Goal: Ask a question

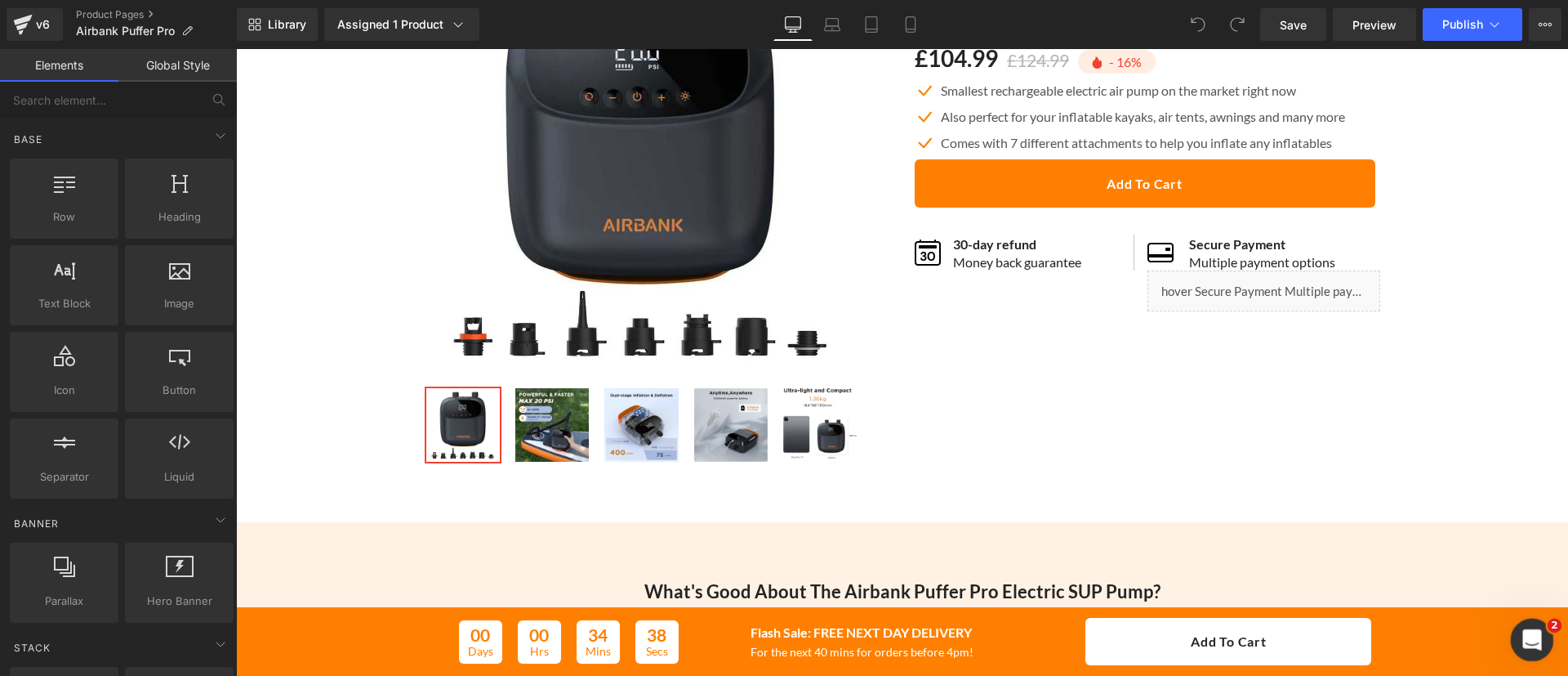
click at [1516, 631] on div "Open Intercom Messenger" at bounding box center [1530, 637] width 54 height 54
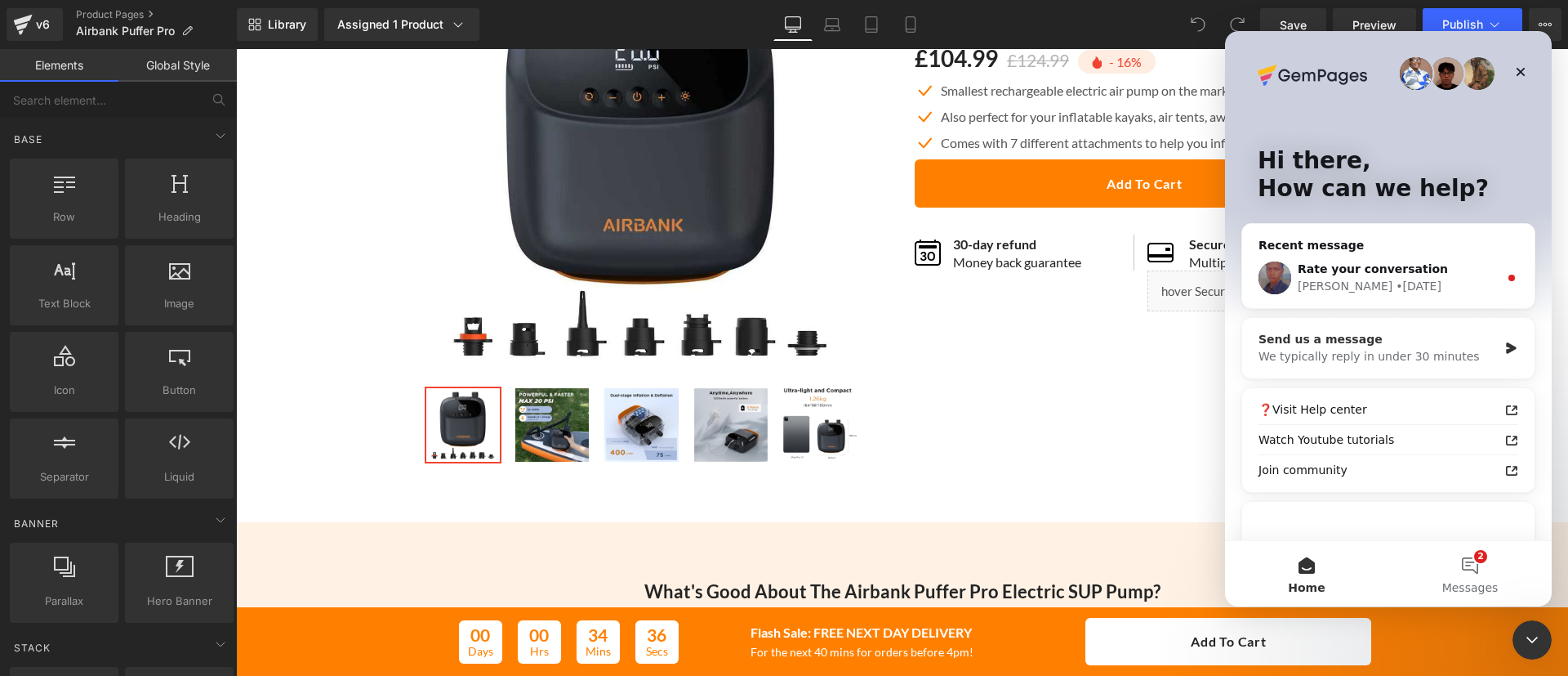
click at [1349, 358] on div "We typically reply in under 30 minutes" at bounding box center [1378, 356] width 240 height 17
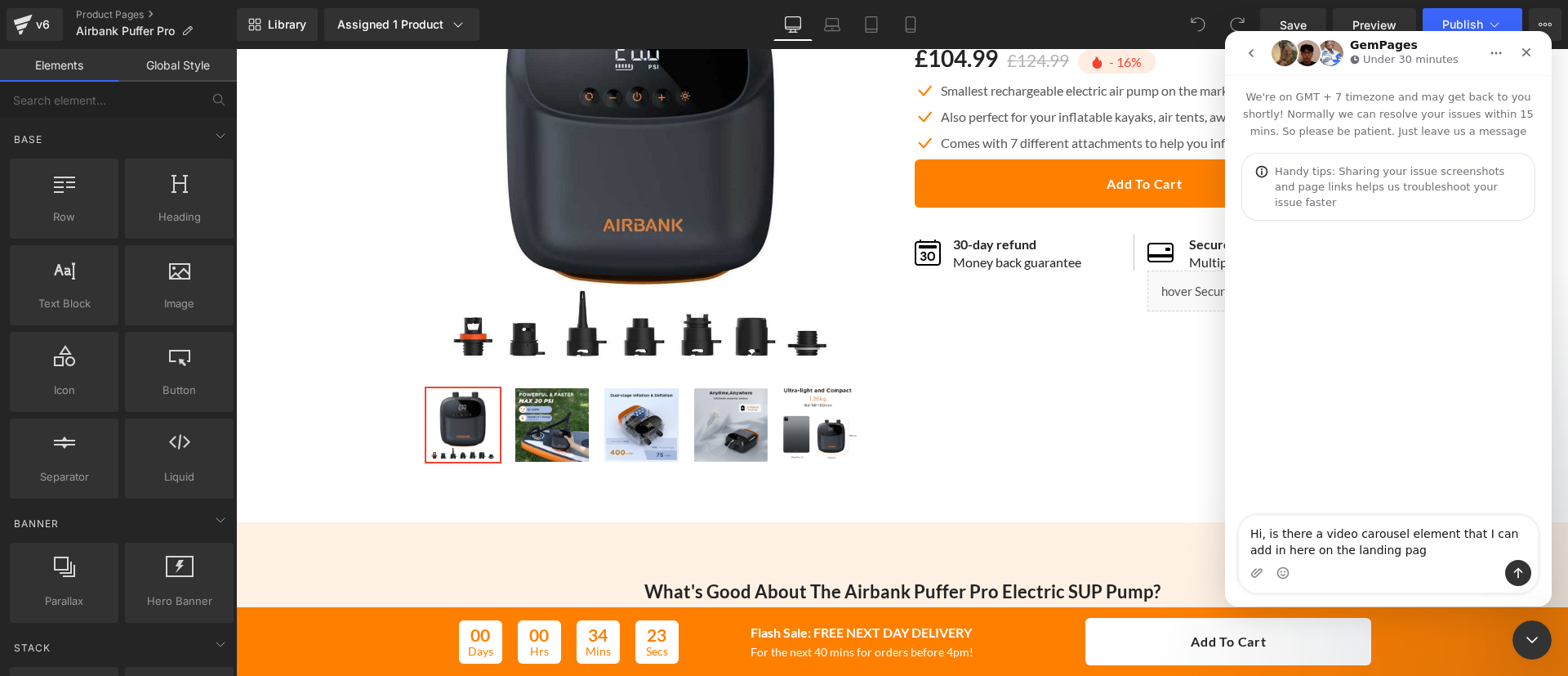
type textarea "Hi, is there a video carousel element that I can add in here on the landing page"
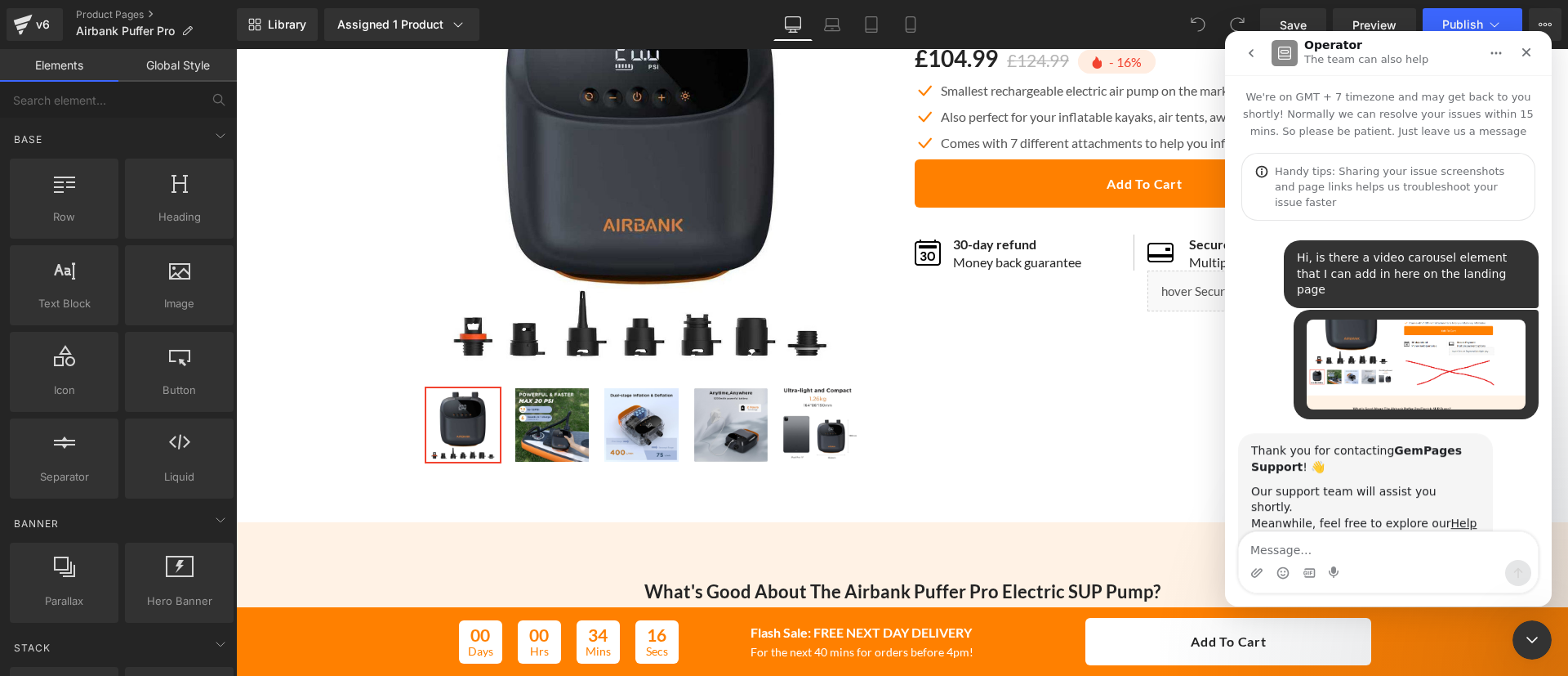
scroll to position [27, 0]
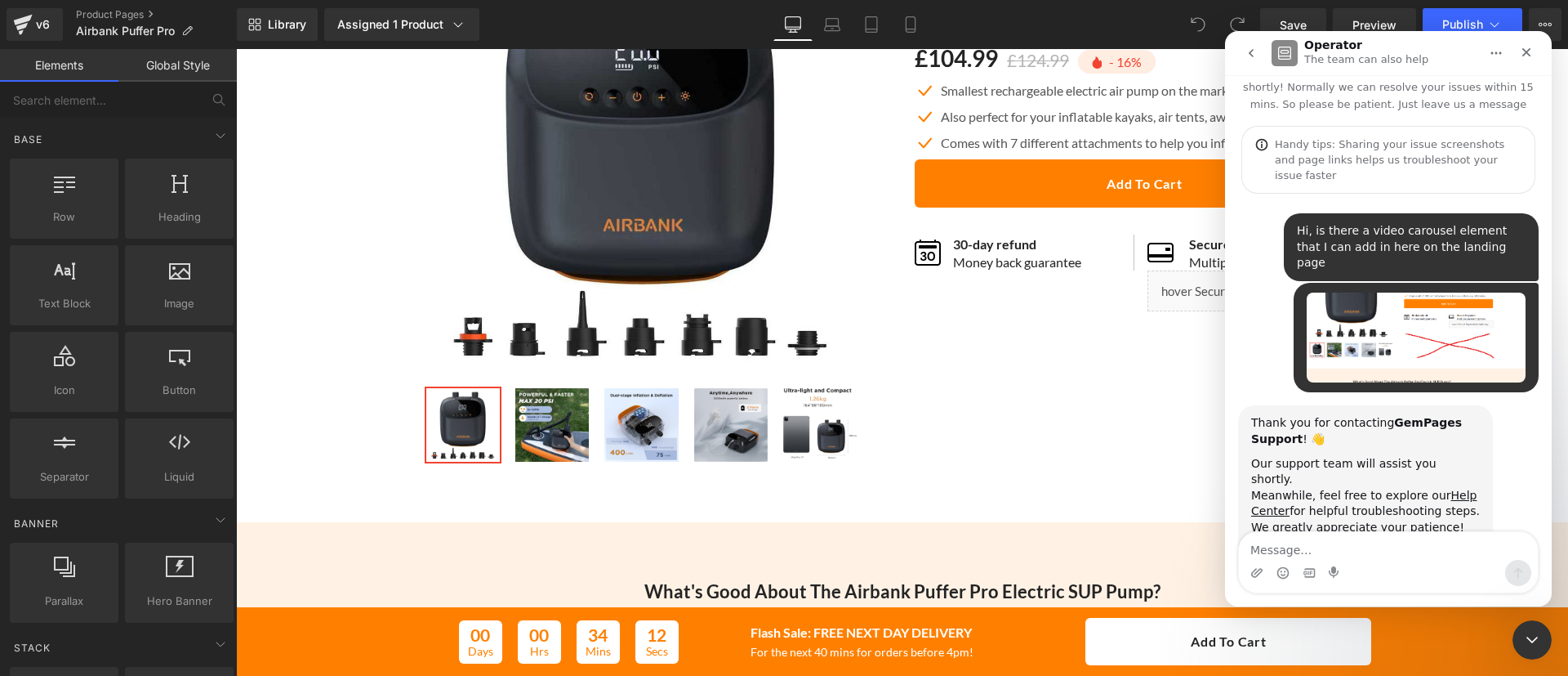
click at [254, 39] on div at bounding box center [784, 314] width 1568 height 627
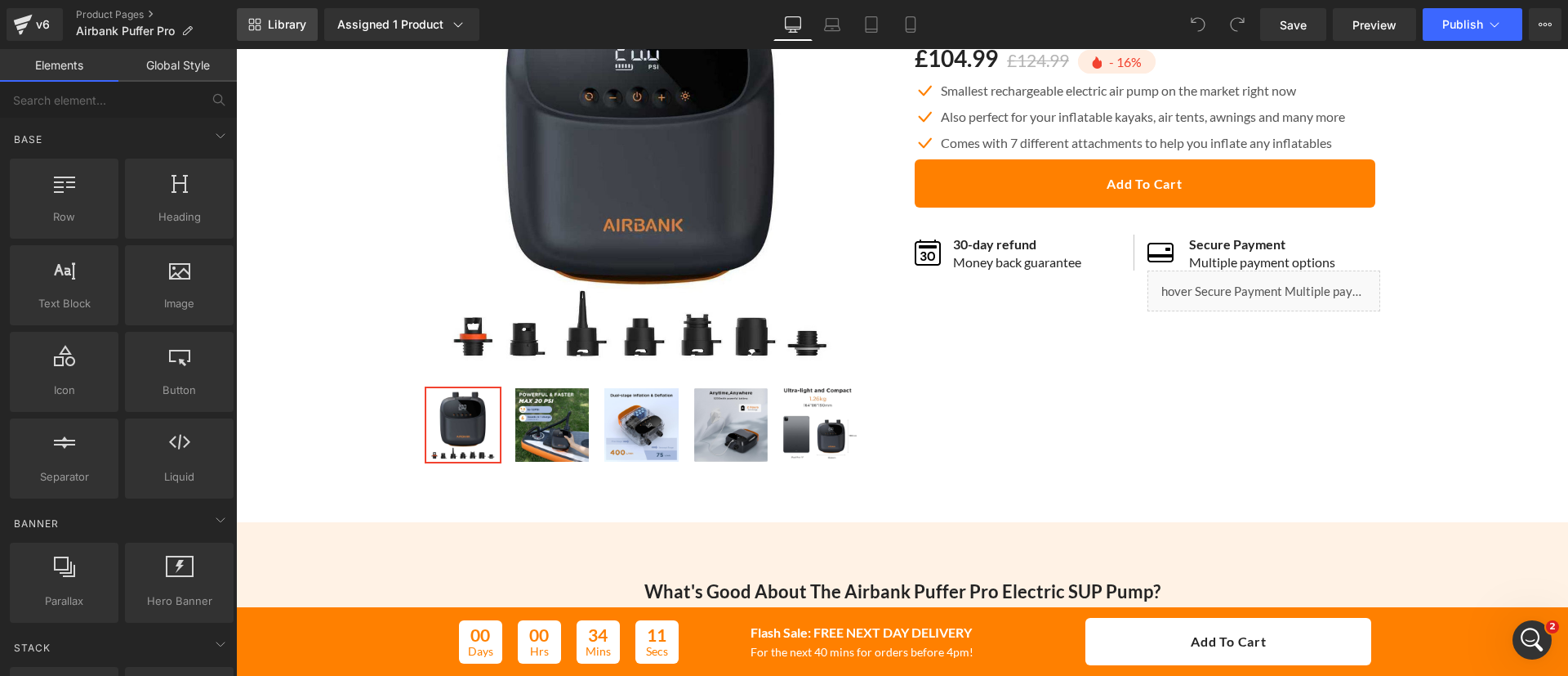
click at [290, 25] on span "Library" at bounding box center [286, 24] width 38 height 15
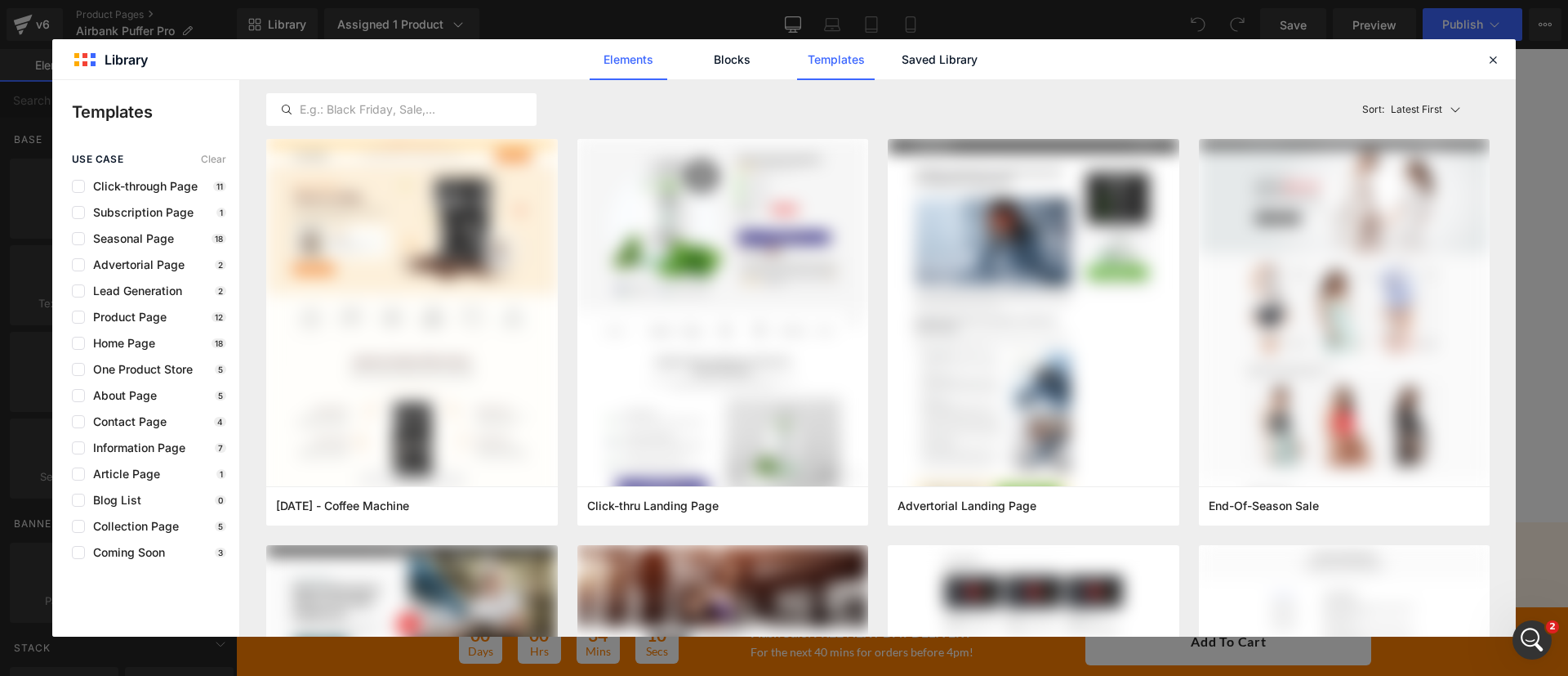
click at [656, 58] on link "Elements" at bounding box center [629, 59] width 78 height 41
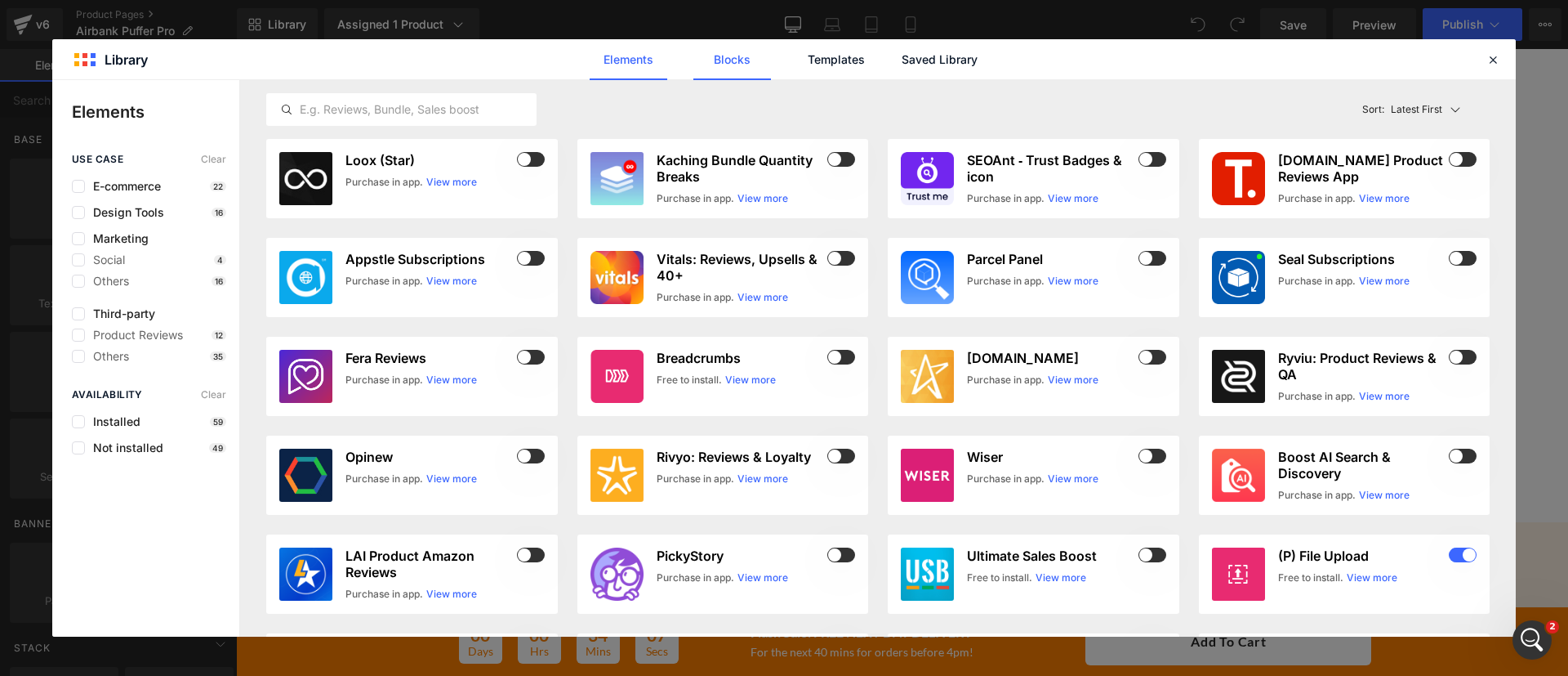
click at [722, 48] on link "Blocks" at bounding box center [733, 59] width 78 height 41
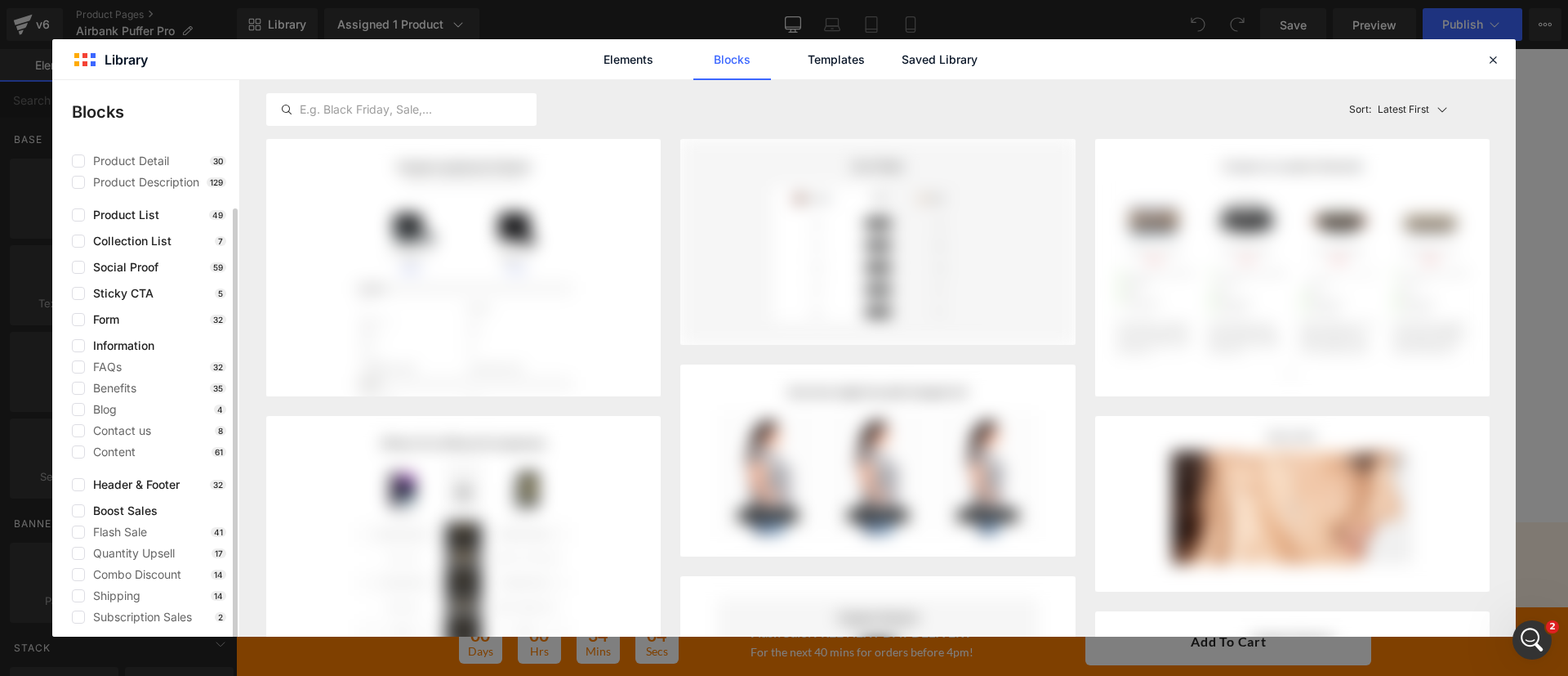
scroll to position [53, 0]
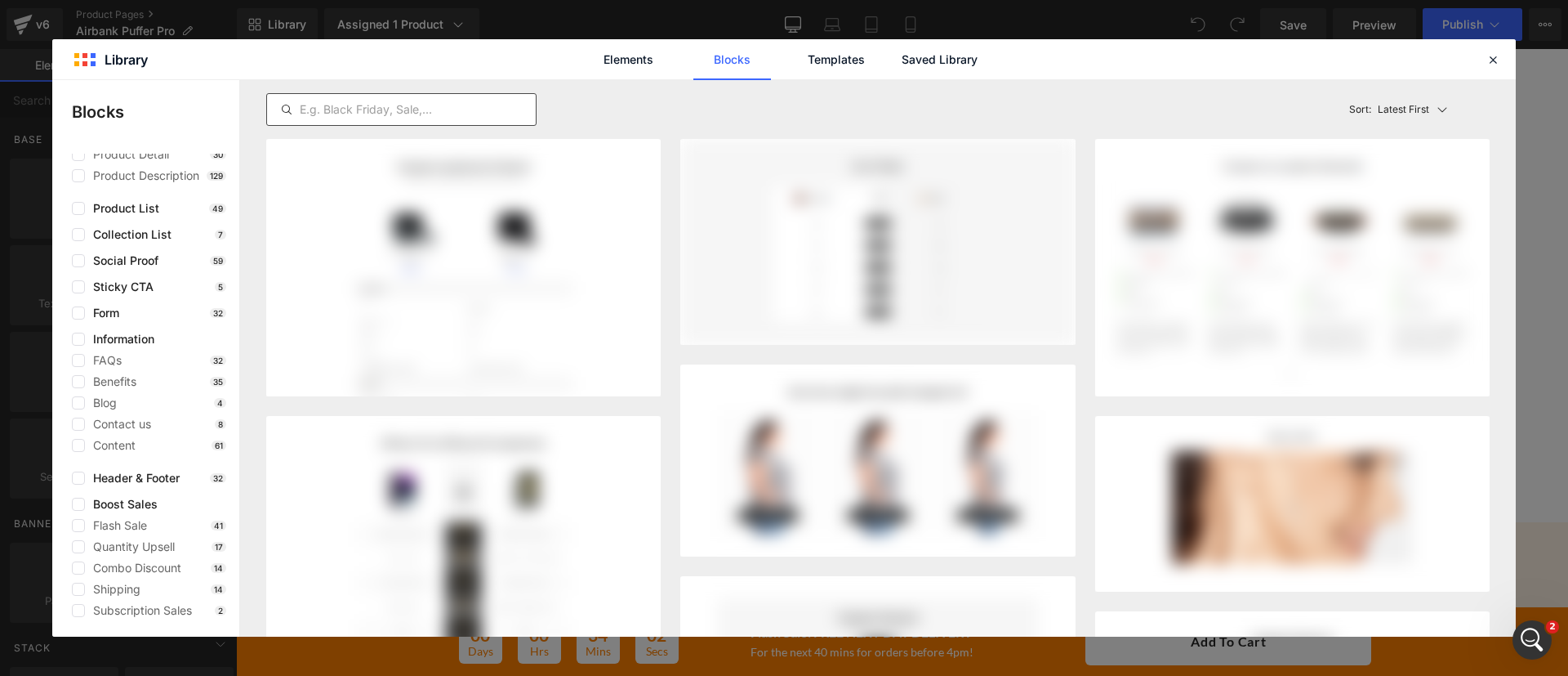
click at [391, 96] on div at bounding box center [401, 109] width 270 height 33
click at [402, 110] on input "text" at bounding box center [401, 110] width 268 height 20
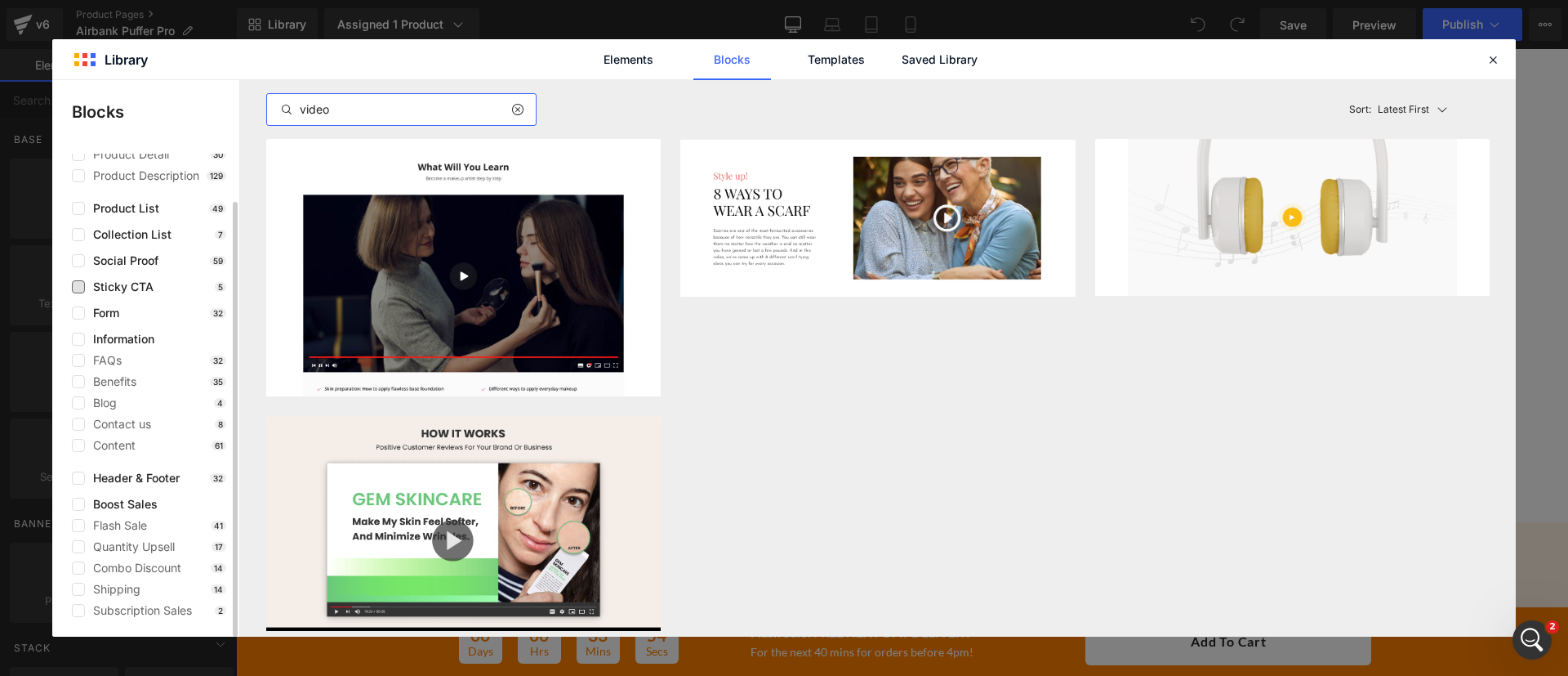
scroll to position [0, 0]
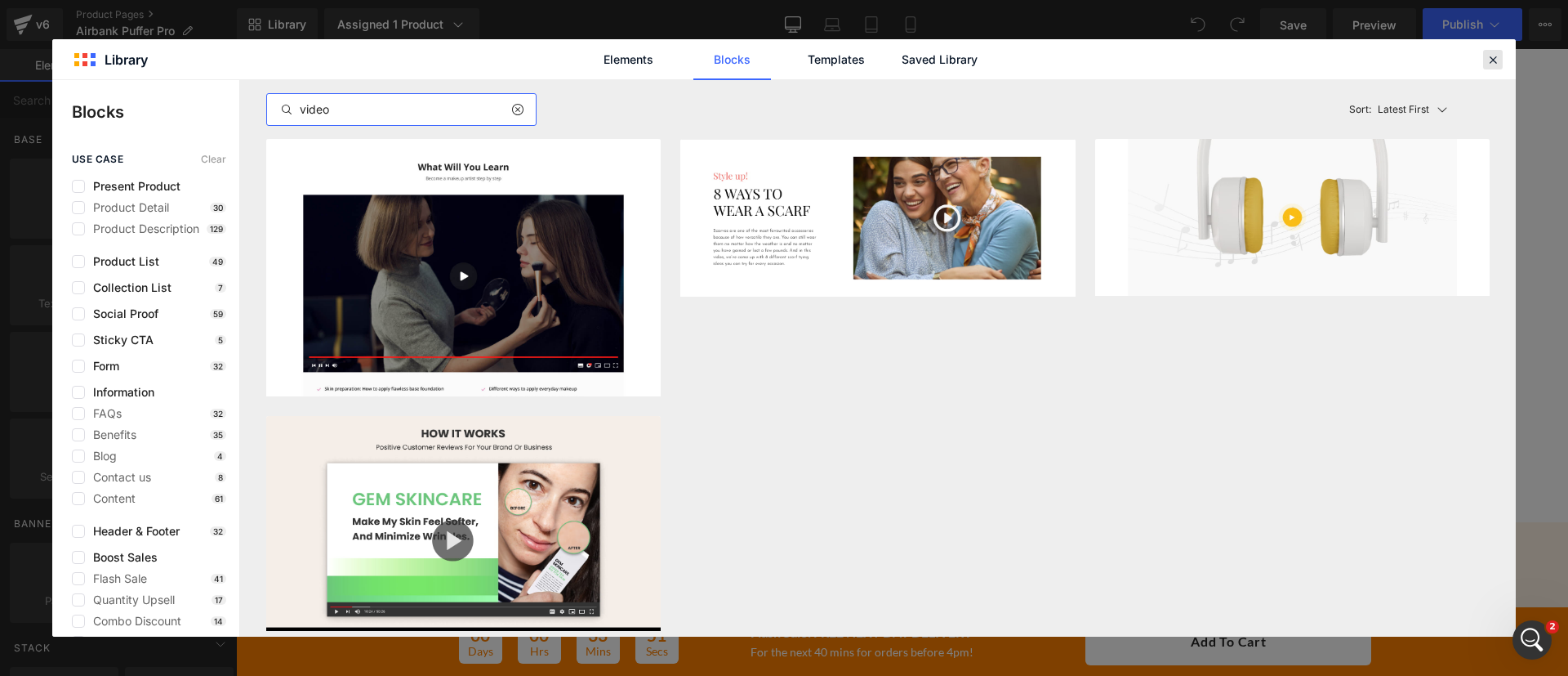
type input "video"
click at [1486, 61] on icon at bounding box center [1493, 59] width 15 height 15
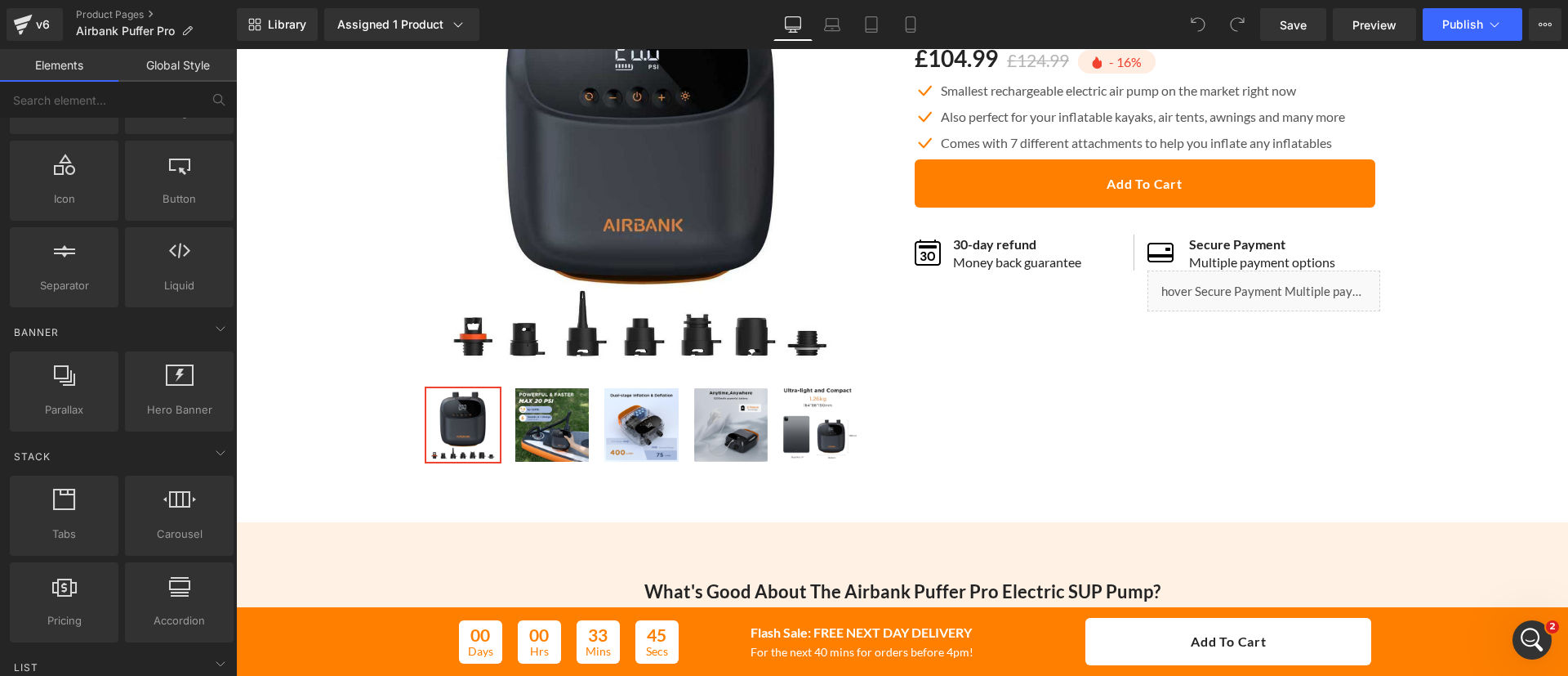
scroll to position [275, 0]
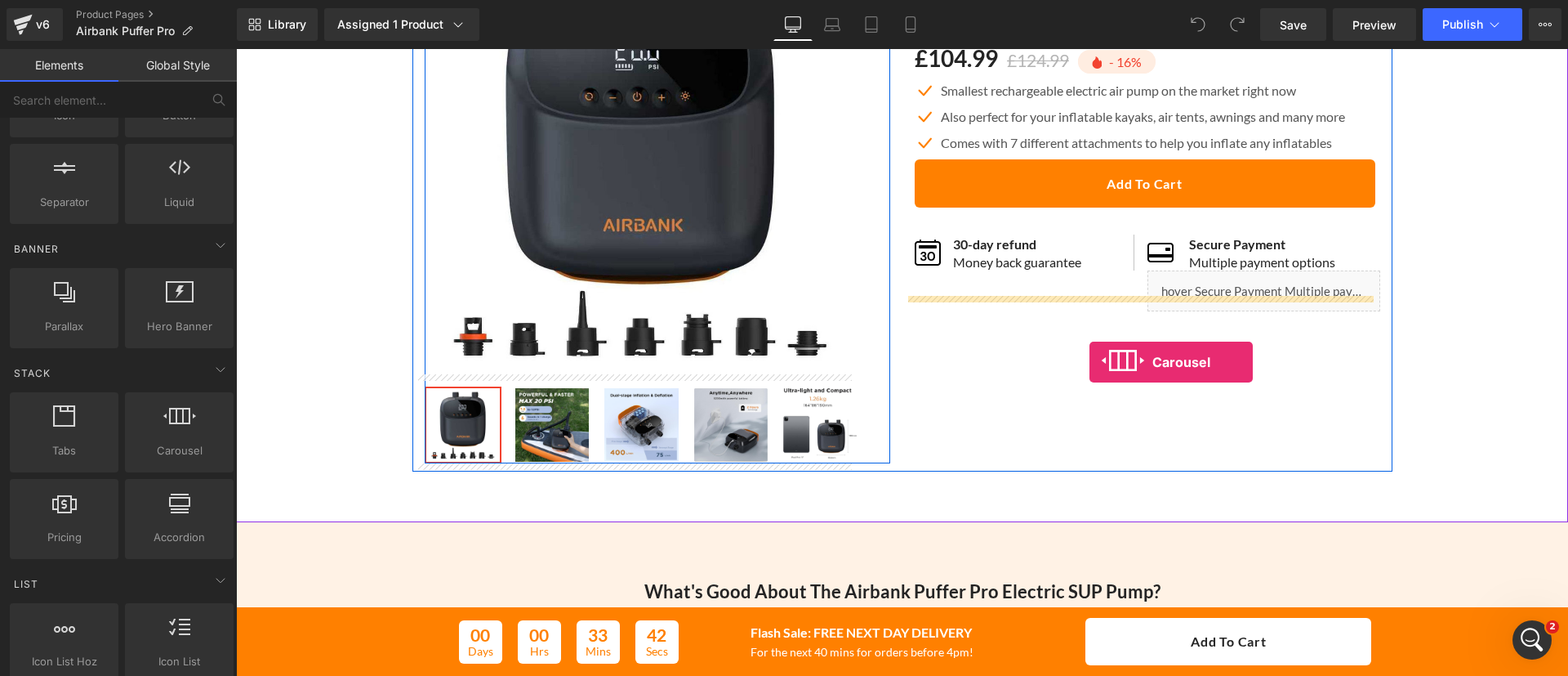
drag, startPoint x: 406, startPoint y: 478, endPoint x: 1091, endPoint y: 362, distance: 694.8
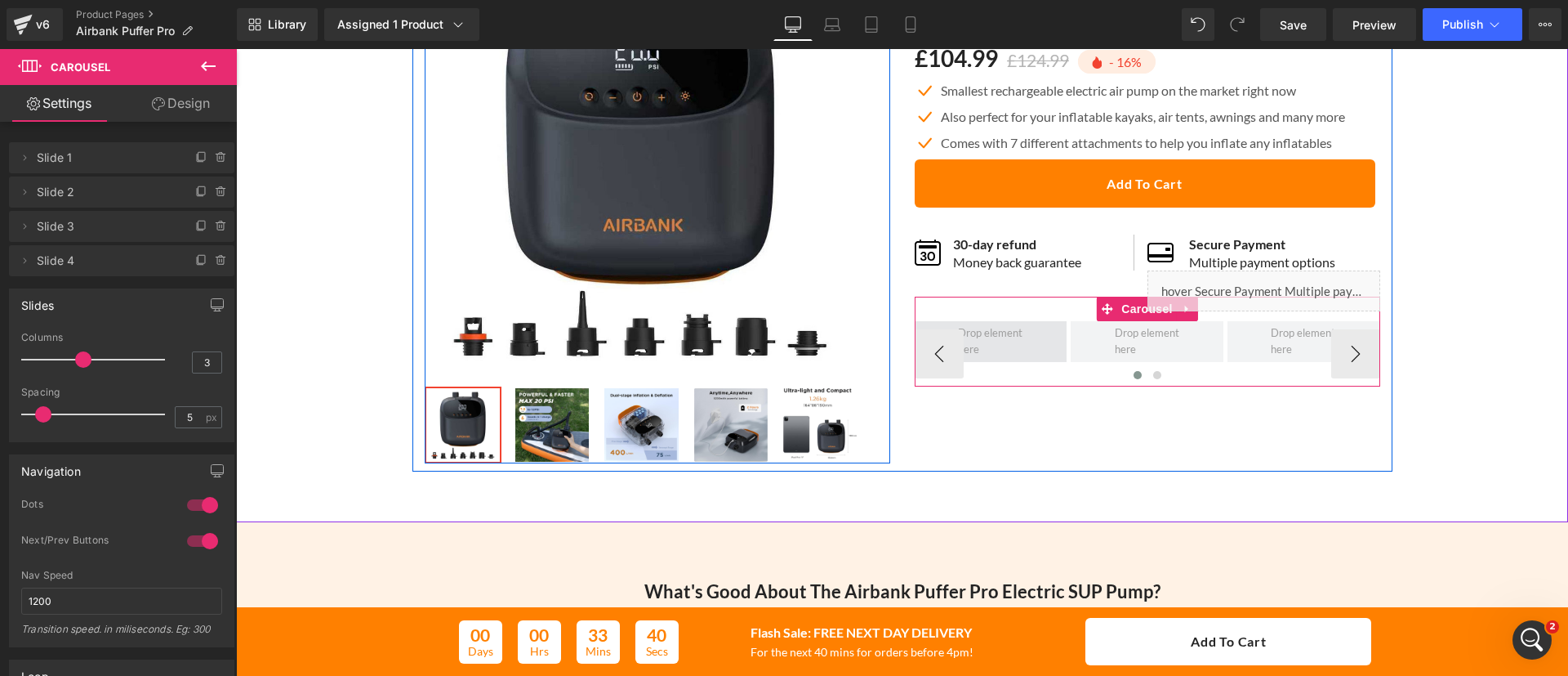
click at [1024, 347] on span at bounding box center [991, 341] width 153 height 41
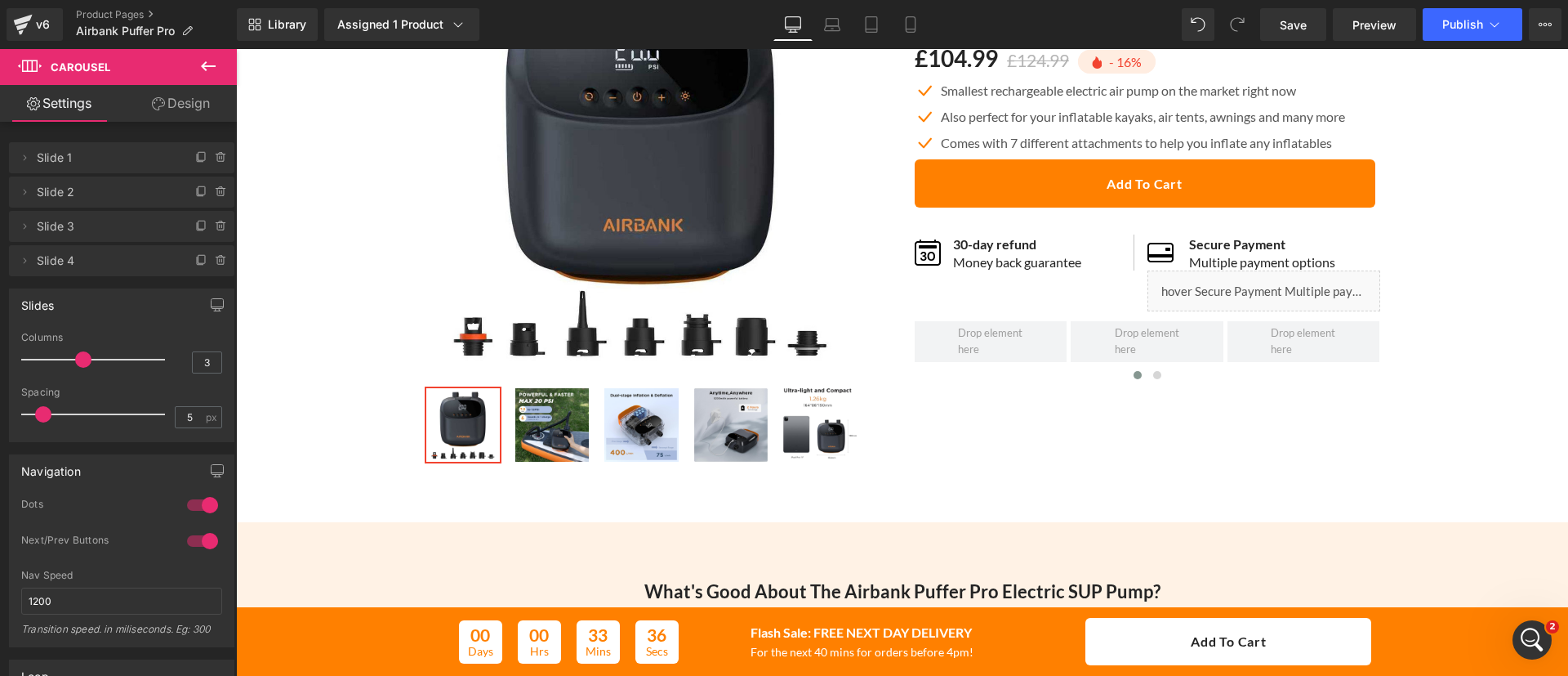
click at [212, 70] on icon at bounding box center [209, 66] width 20 height 20
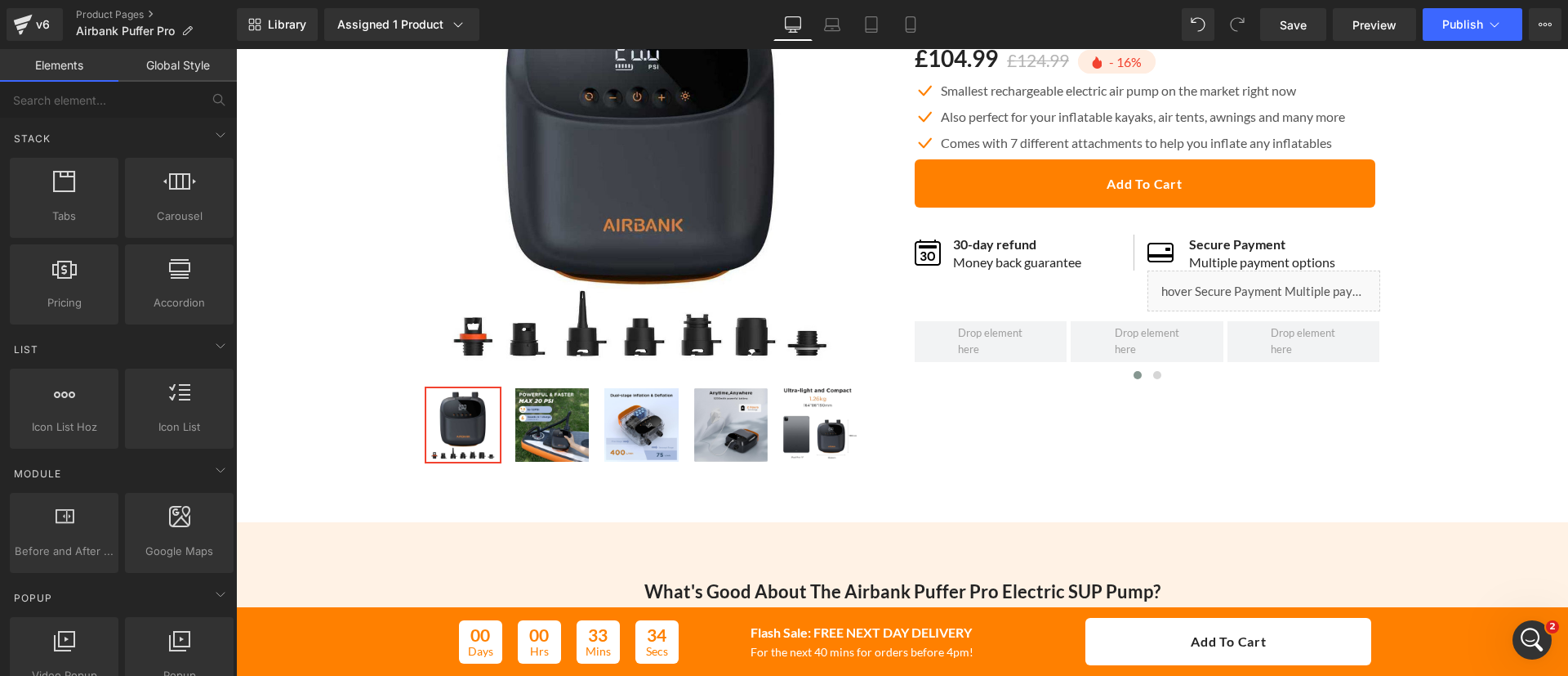
scroll to position [877, 0]
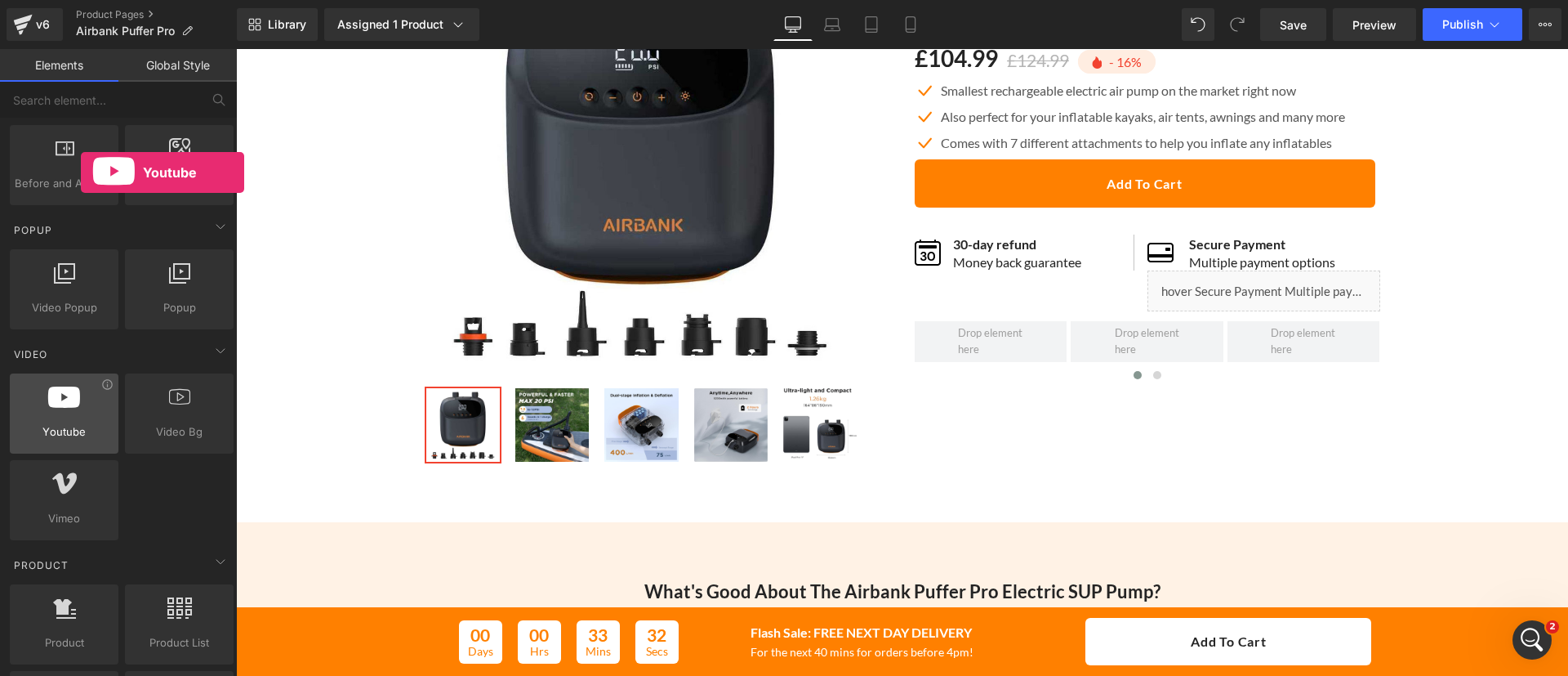
click at [81, 424] on span "Youtube" at bounding box center [64, 431] width 99 height 17
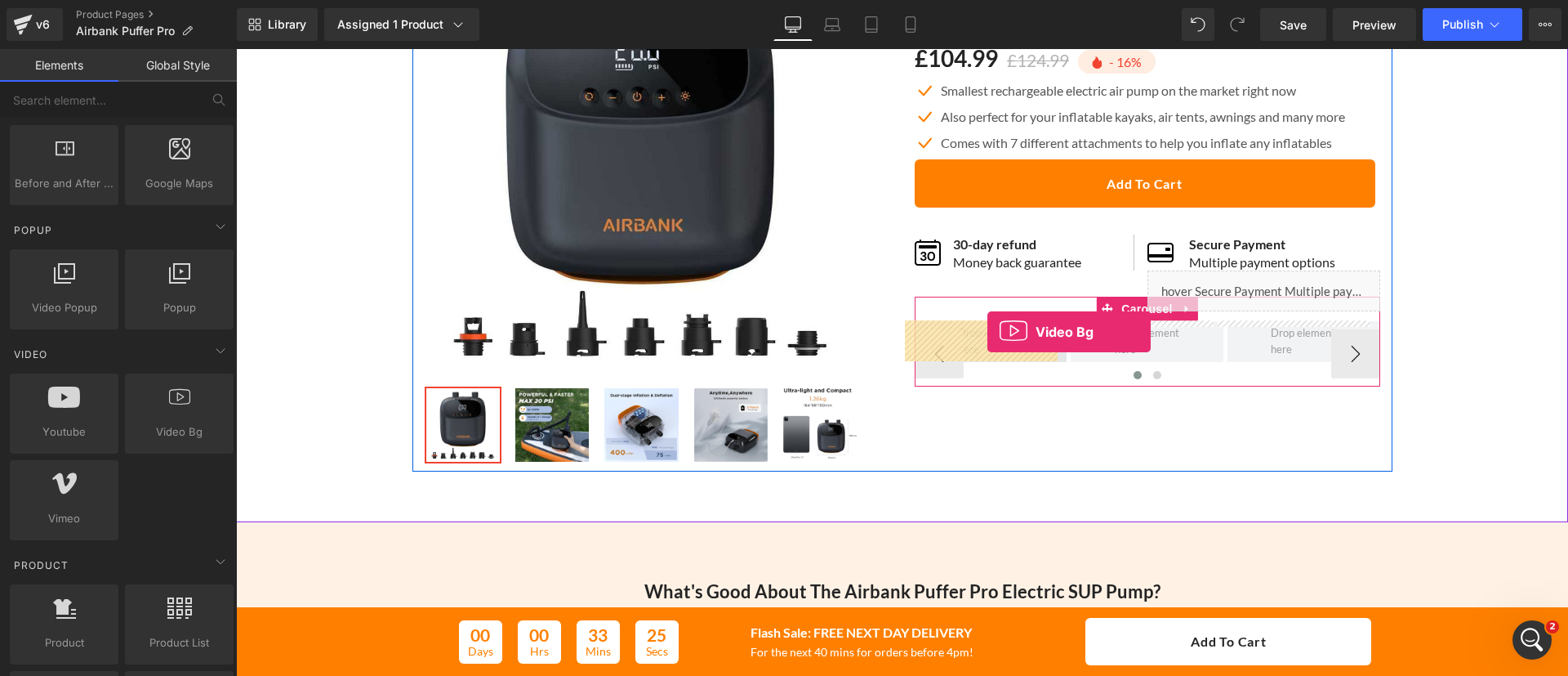
drag, startPoint x: 401, startPoint y: 466, endPoint x: 987, endPoint y: 332, distance: 601.1
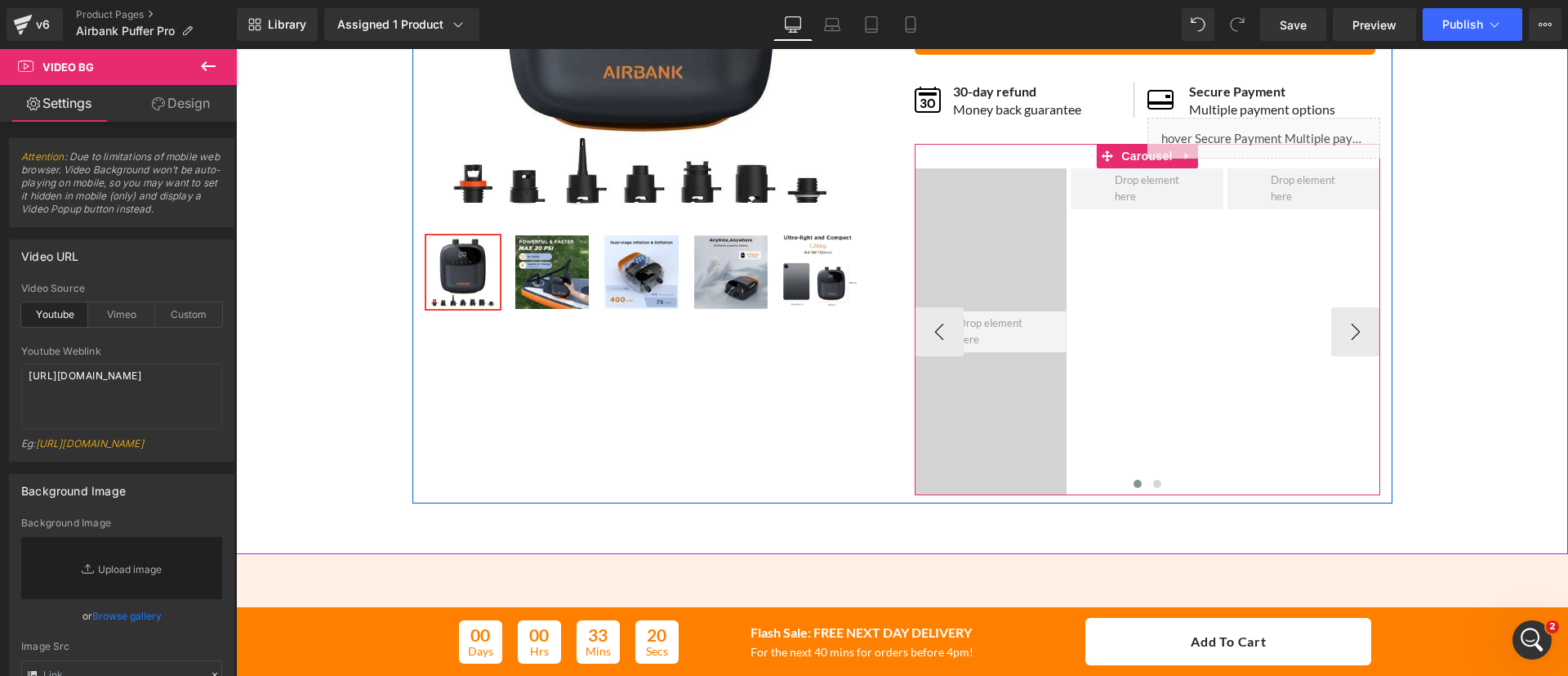
scroll to position [406, 0]
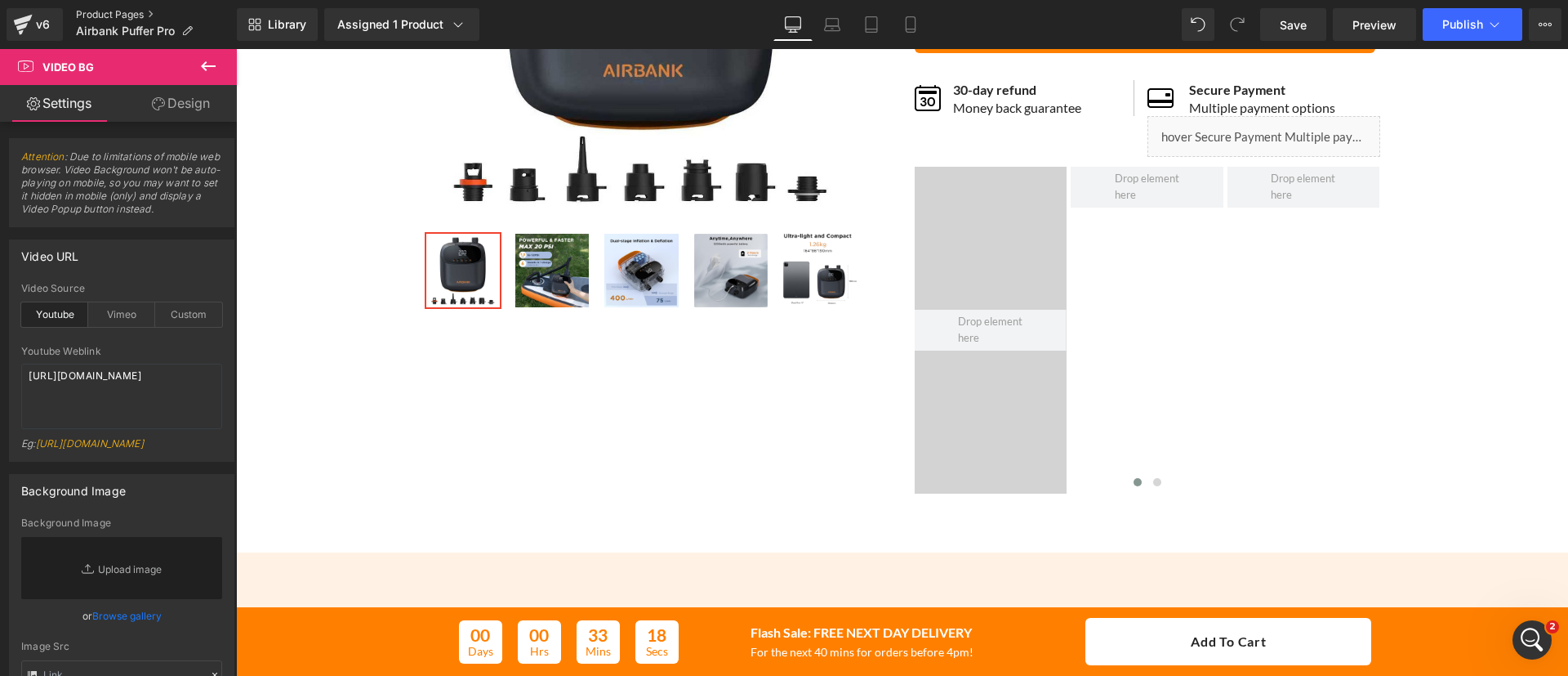
click at [115, 10] on link "Product Pages" at bounding box center [156, 14] width 161 height 13
